Goal: Task Accomplishment & Management: Use online tool/utility

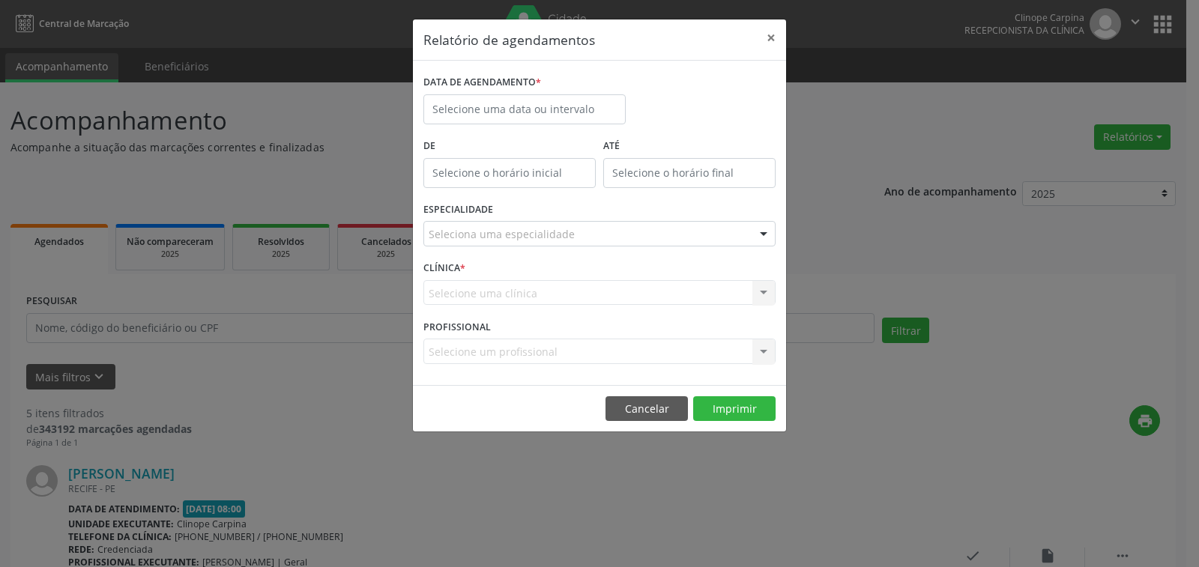
select select "9"
drag, startPoint x: 0, startPoint y: 0, endPoint x: 510, endPoint y: 160, distance: 535.1
click at [462, 118] on body "Central de Marcação Clinope Carpina Recepcionista da clínica  Configurações Sa…" at bounding box center [599, 283] width 1199 height 567
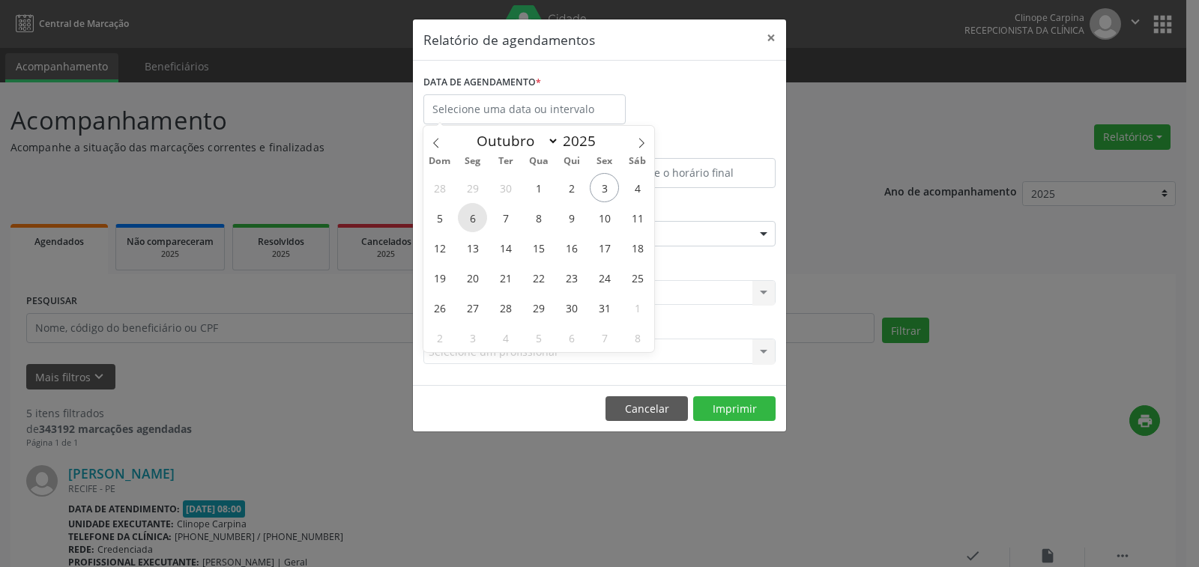
click at [475, 217] on span "6" at bounding box center [472, 217] width 29 height 29
type input "[DATE]"
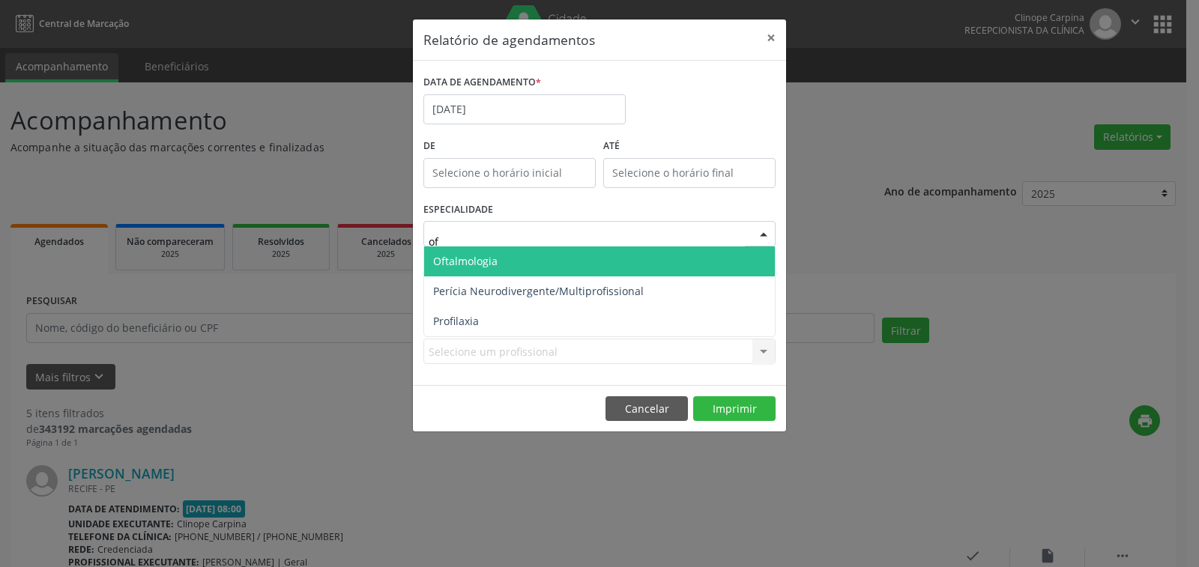
type input "oft"
click at [483, 259] on span "Oftalmologia" at bounding box center [465, 261] width 64 height 14
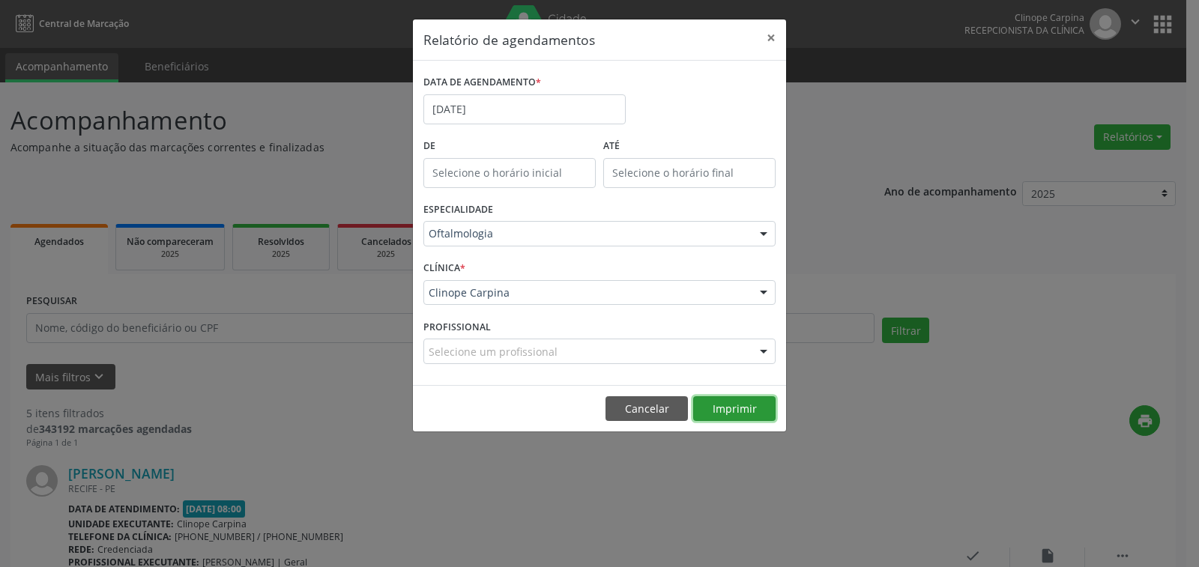
click at [731, 403] on button "Imprimir" at bounding box center [734, 409] width 82 height 25
click at [499, 105] on input "[DATE]" at bounding box center [525, 109] width 202 height 30
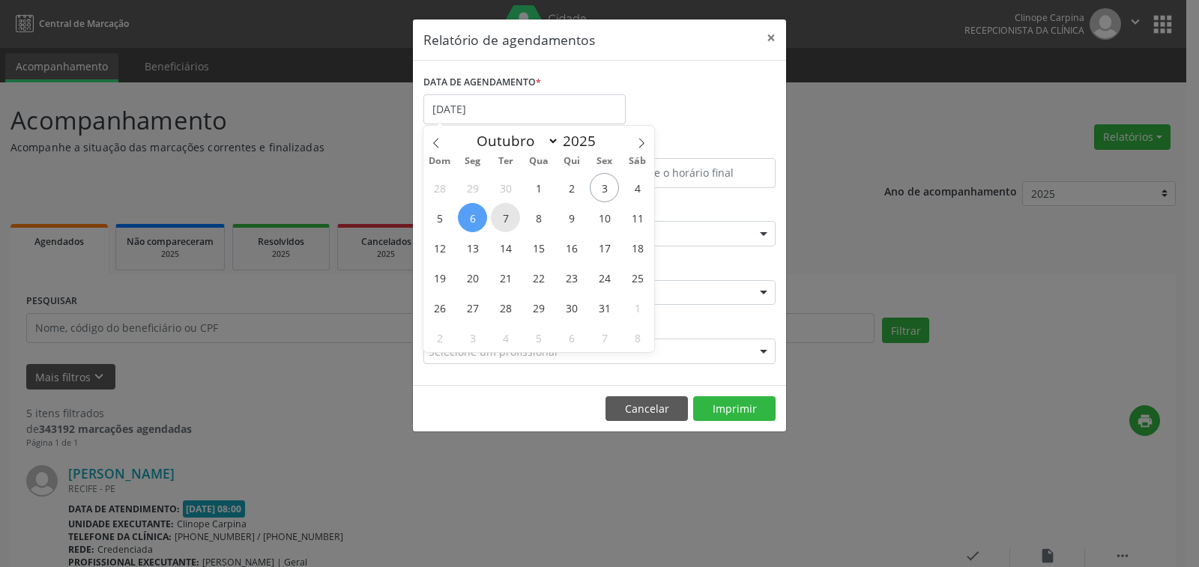
click at [506, 217] on span "7" at bounding box center [505, 217] width 29 height 29
type input "[DATE]"
click at [506, 217] on span "7" at bounding box center [505, 217] width 29 height 29
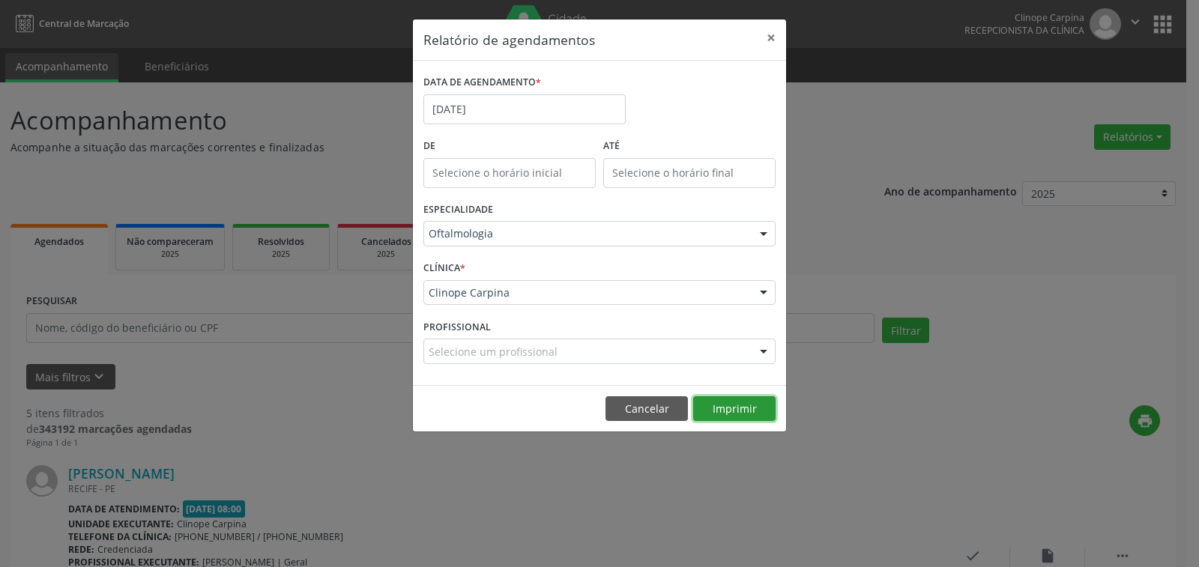
click at [732, 403] on button "Imprimir" at bounding box center [734, 409] width 82 height 25
click at [511, 91] on label "DATA DE AGENDAMENTO *" at bounding box center [483, 82] width 118 height 23
click at [511, 103] on input "[DATE]" at bounding box center [525, 109] width 202 height 30
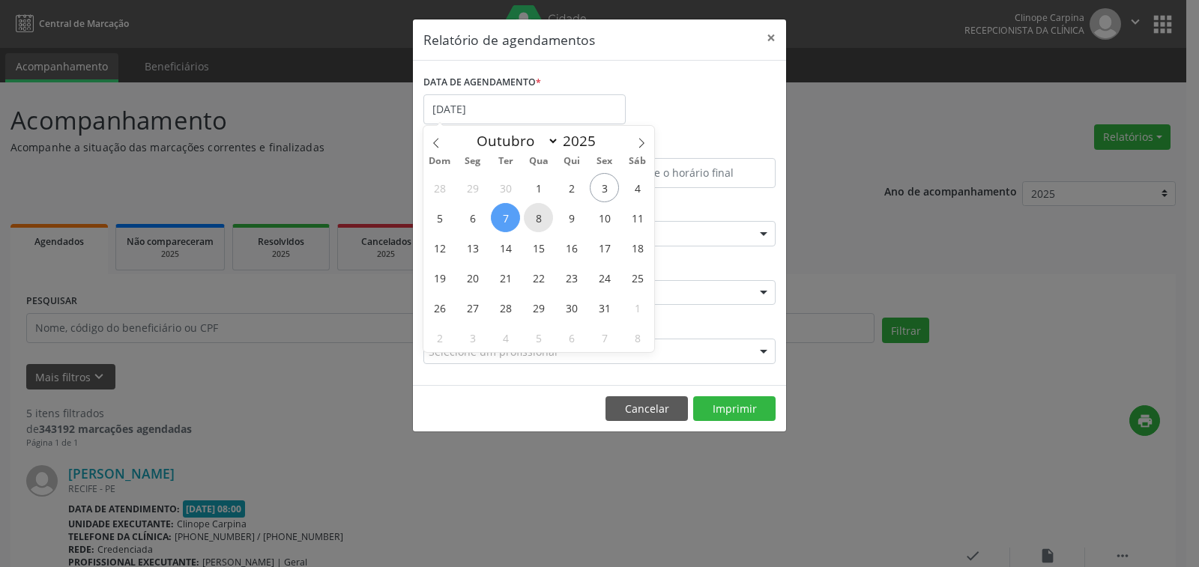
click at [537, 217] on span "8" at bounding box center [538, 217] width 29 height 29
type input "[DATE]"
click at [537, 217] on span "8" at bounding box center [538, 217] width 29 height 29
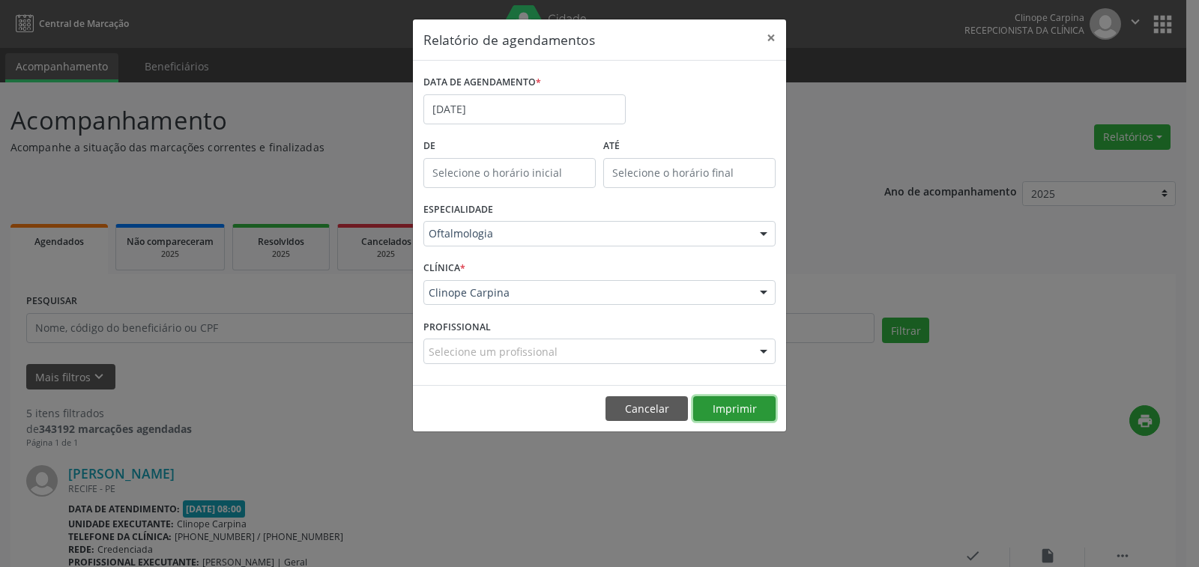
click at [743, 414] on button "Imprimir" at bounding box center [734, 409] width 82 height 25
click at [770, 34] on button "×" at bounding box center [771, 37] width 30 height 37
